Goal: Navigation & Orientation: Understand site structure

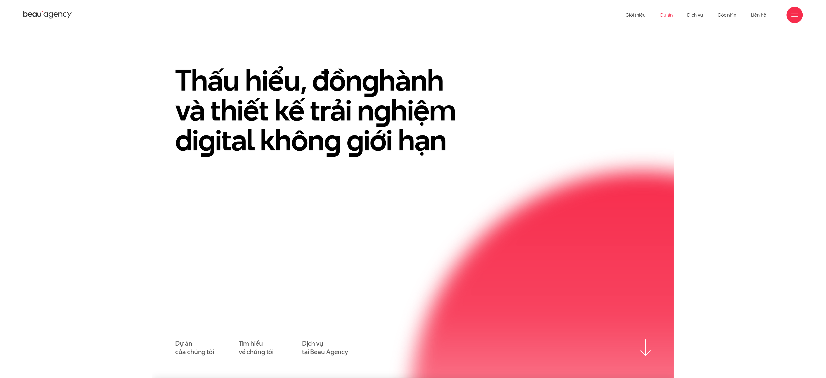
click at [668, 15] on link "Dự án" at bounding box center [666, 15] width 12 height 30
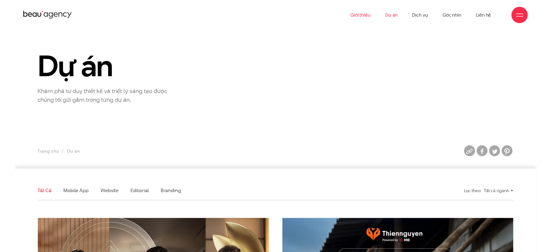
click at [356, 16] on link "Giới thiệu" at bounding box center [360, 15] width 20 height 30
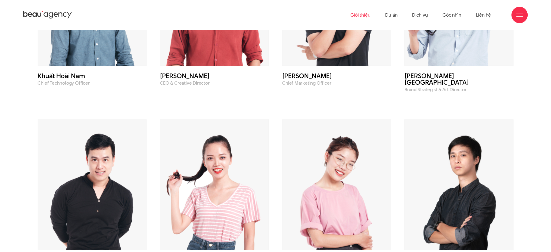
scroll to position [2056, 0]
